Goal: Task Accomplishment & Management: Manage account settings

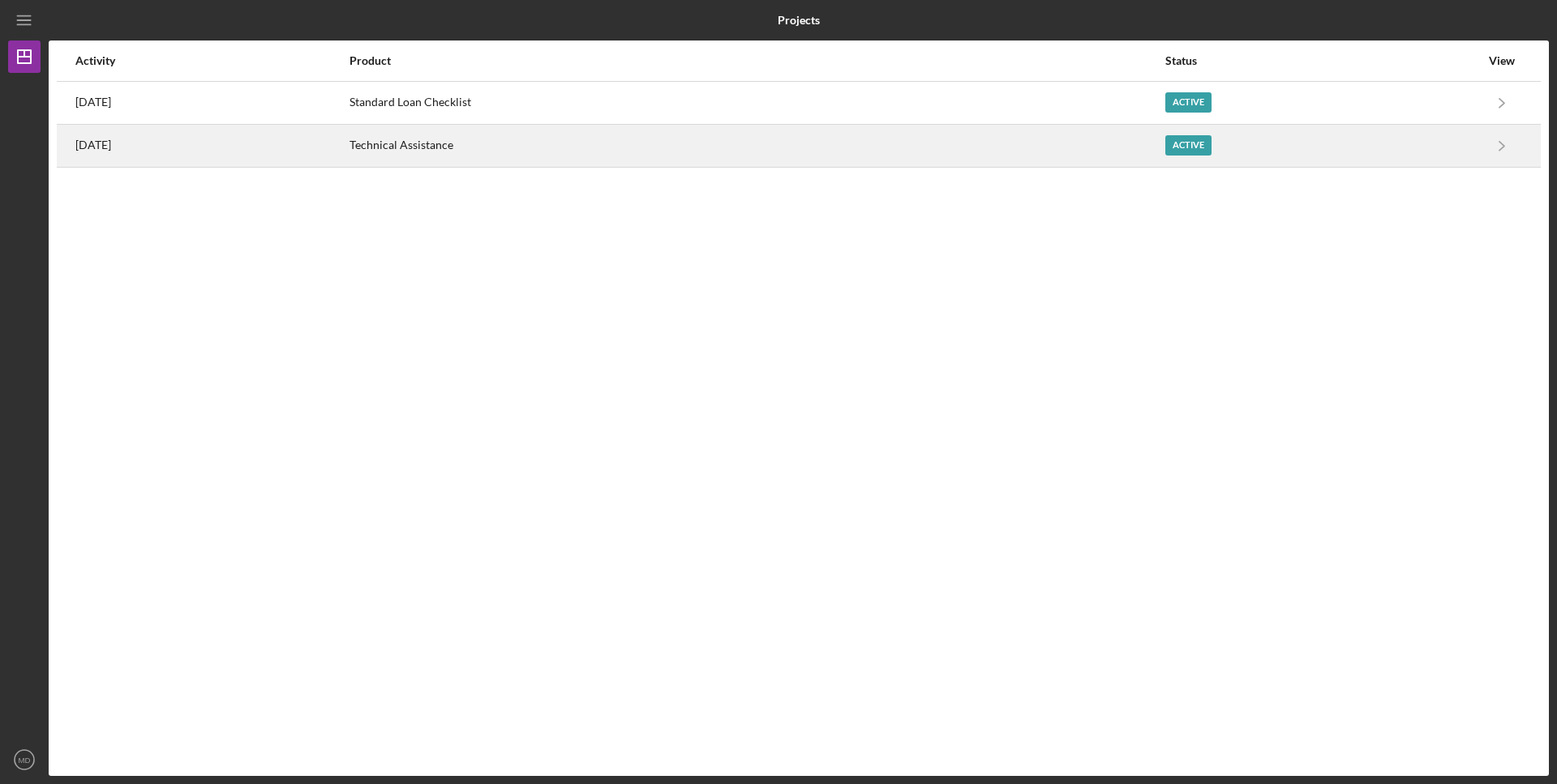
click at [347, 143] on div "[DATE]" at bounding box center [212, 145] width 273 height 41
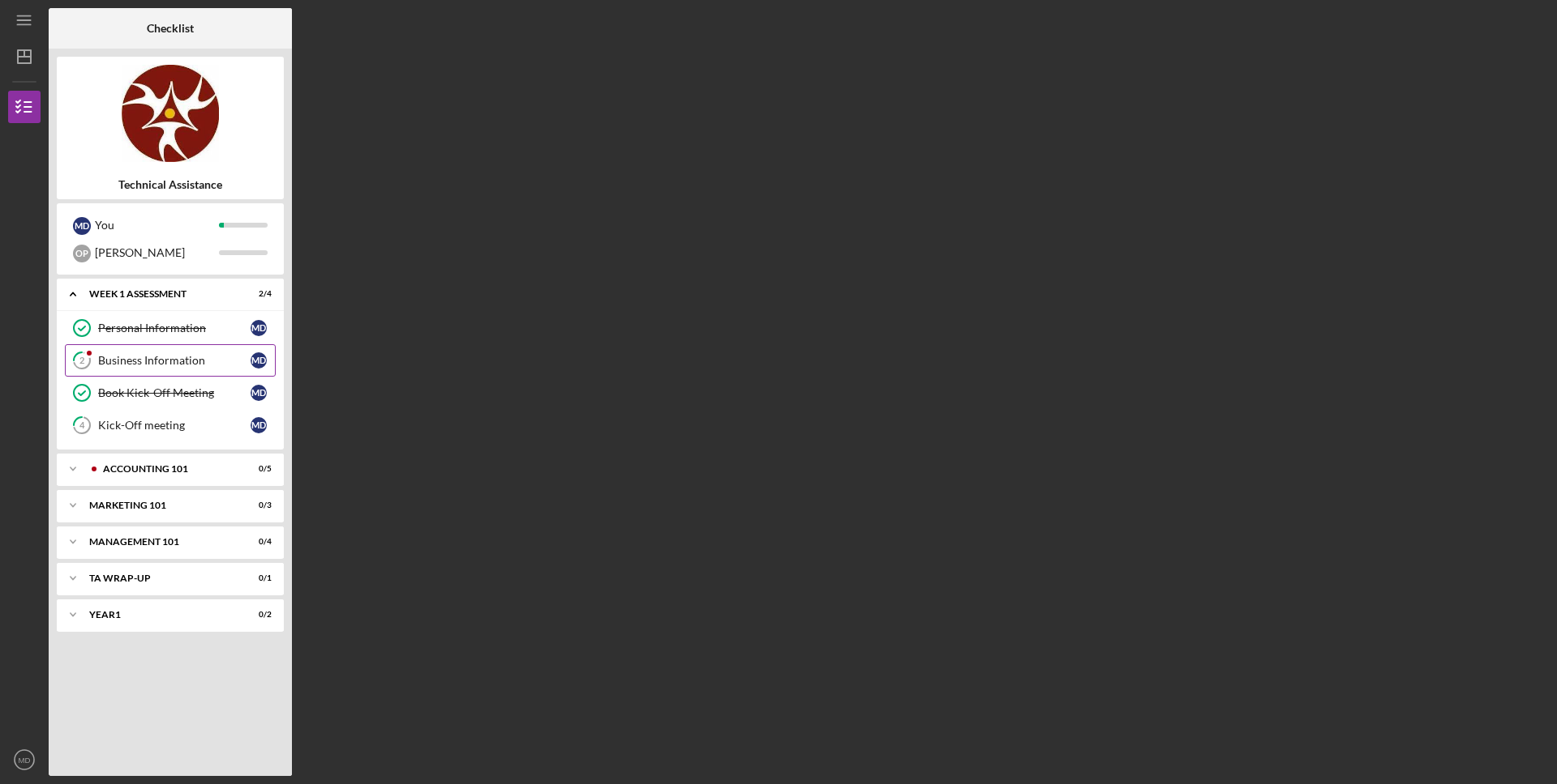
click at [134, 363] on div "Business Information" at bounding box center [174, 360] width 152 height 13
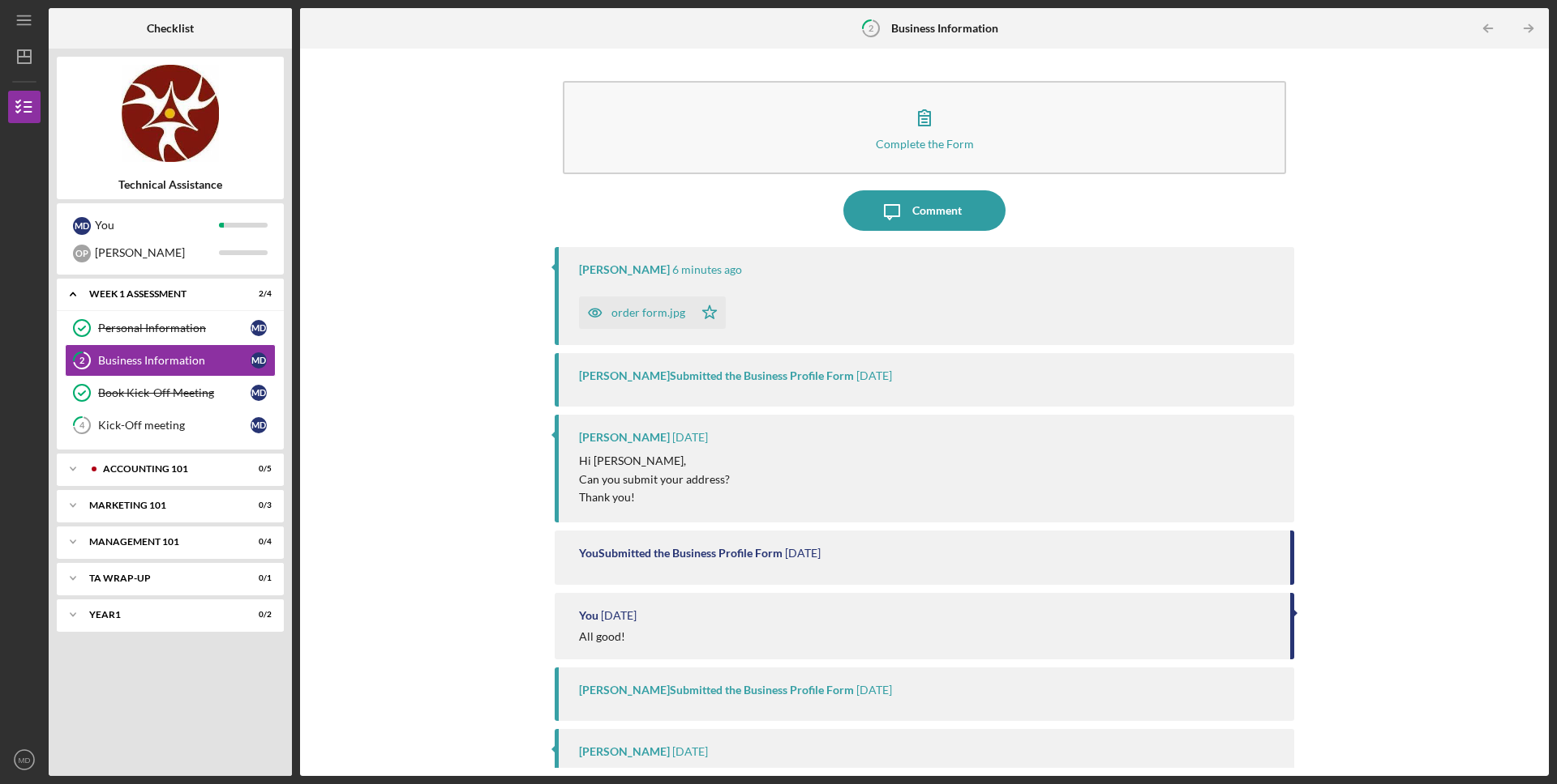
click at [636, 309] on div "order form.jpg" at bounding box center [648, 312] width 74 height 13
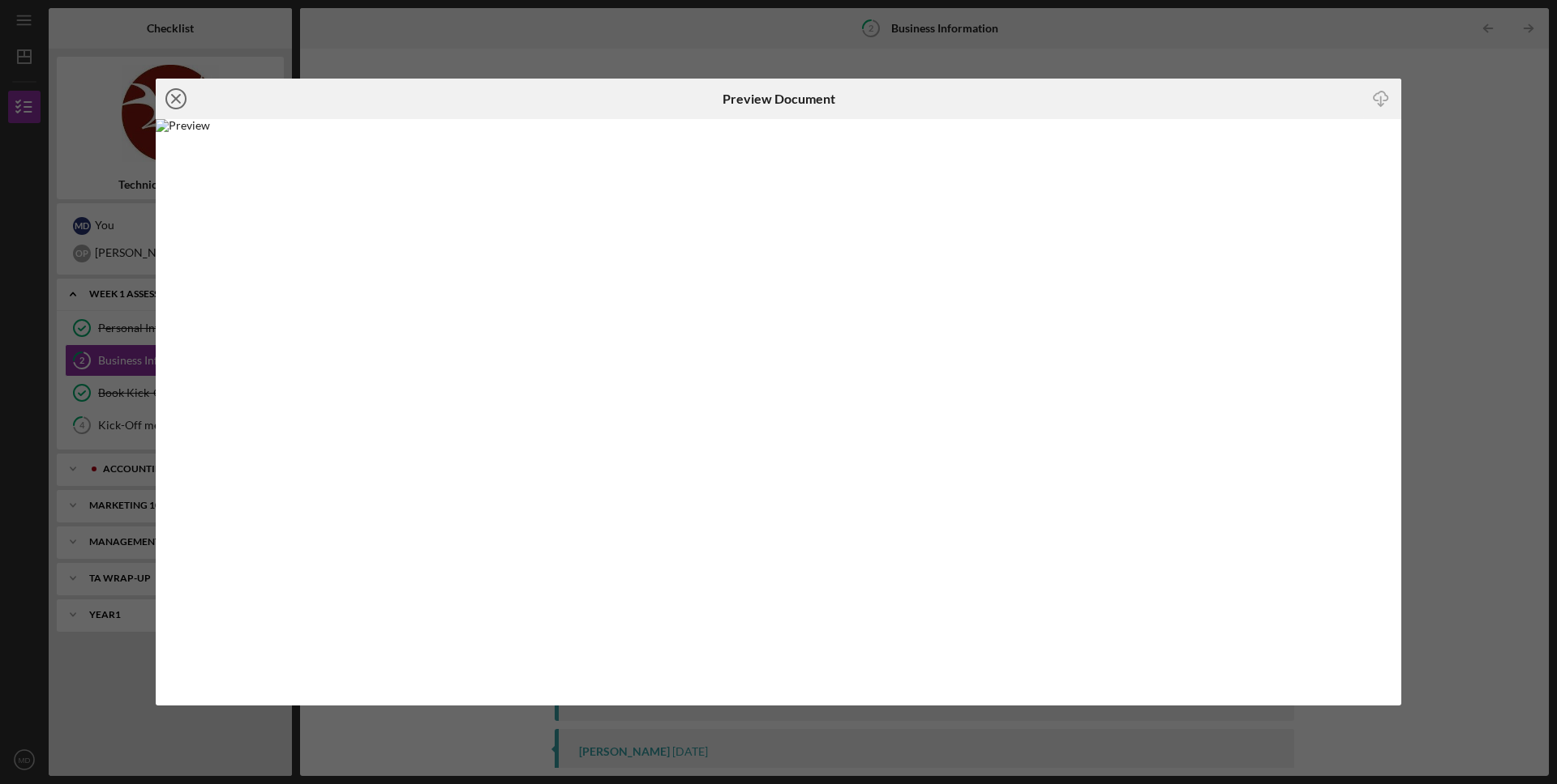
click at [176, 97] on icon "Icon/Close" at bounding box center [175, 98] width 41 height 41
